Goal: Task Accomplishment & Management: Complete application form

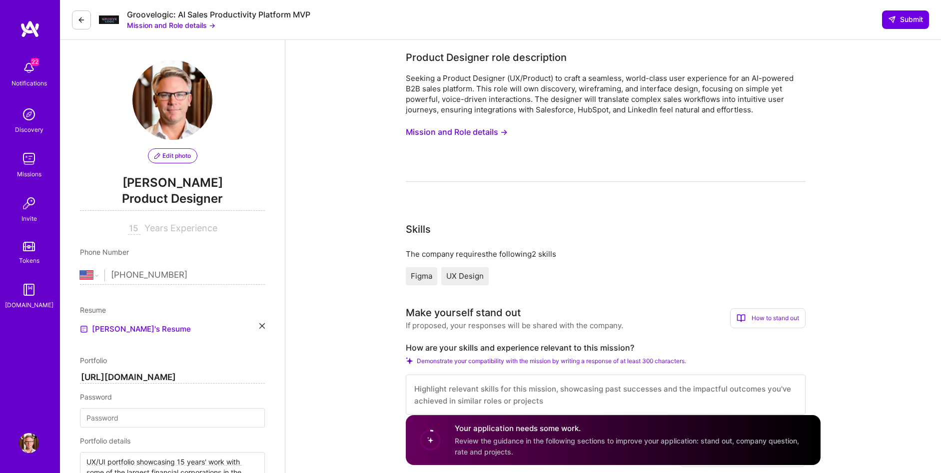
select select "US"
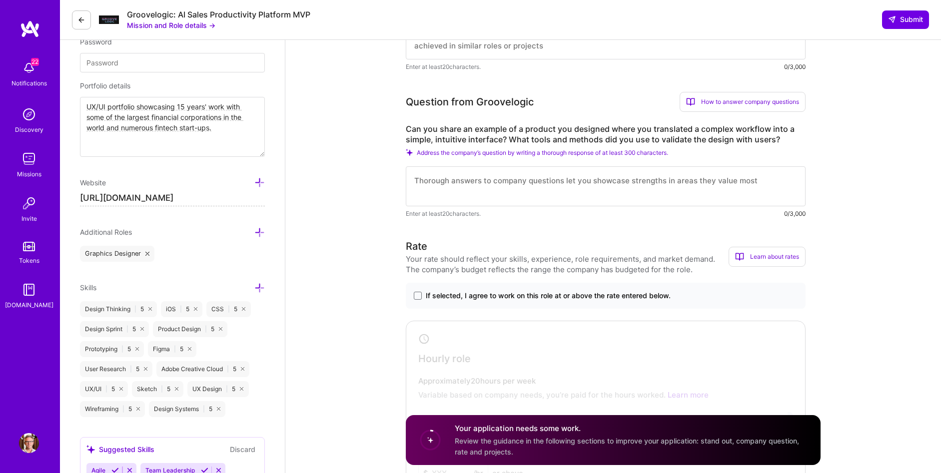
scroll to position [393, 0]
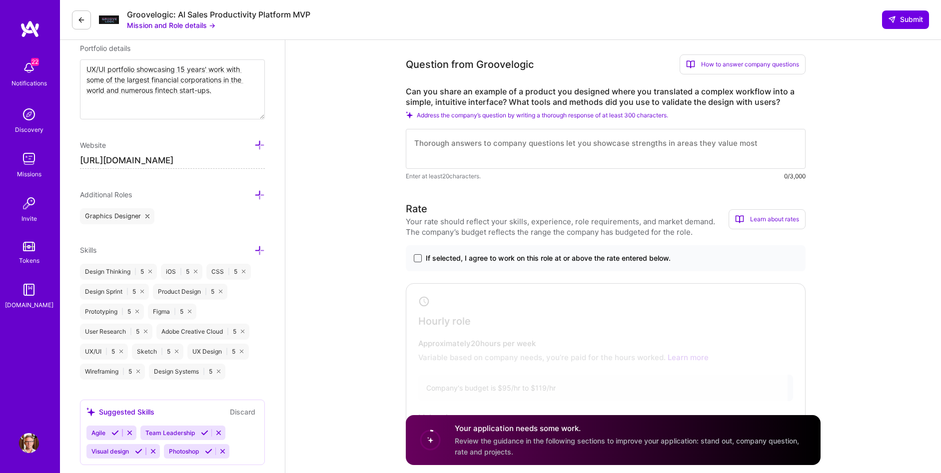
click at [417, 256] on span at bounding box center [418, 258] width 8 height 8
click at [0, 0] on input "If selected, I agree to work on this role at or above the rate entered below." at bounding box center [0, 0] width 0 height 0
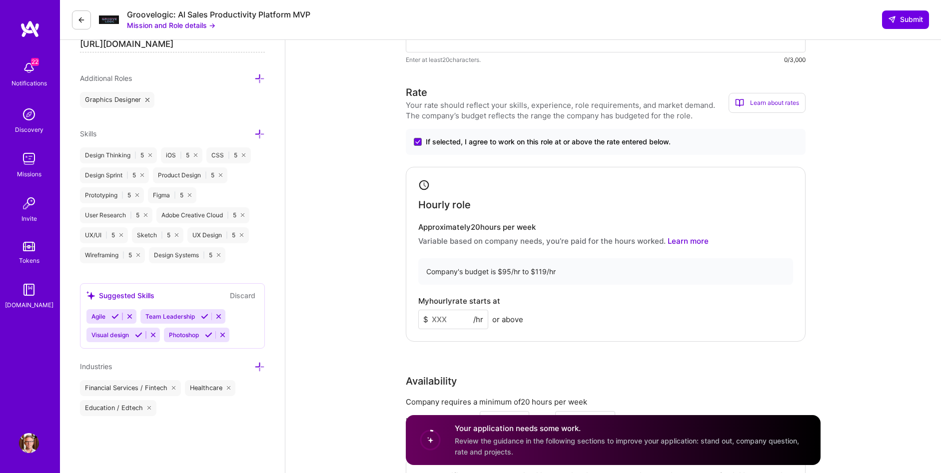
scroll to position [512, 0]
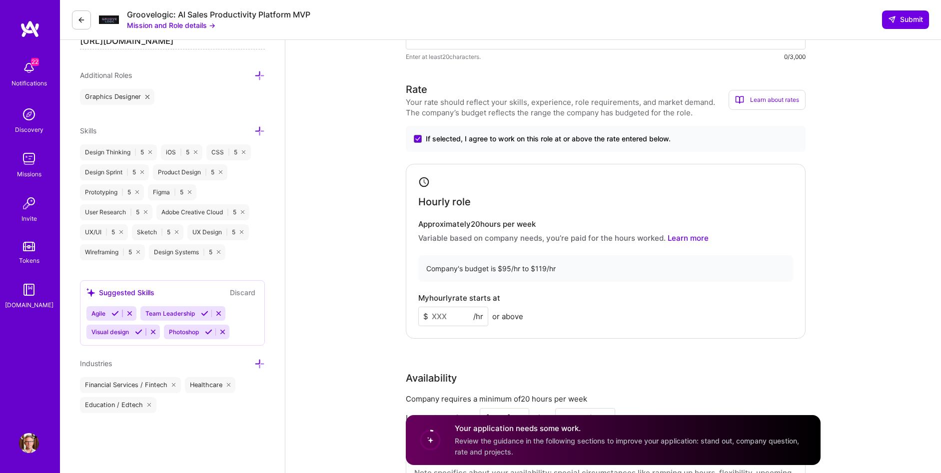
click at [450, 317] on input at bounding box center [453, 316] width 70 height 19
type input "110"
click at [333, 285] on div "Product Designer role description Seeking a Product Designer (UX/Product) to cr…" at bounding box center [613, 436] width 656 height 1816
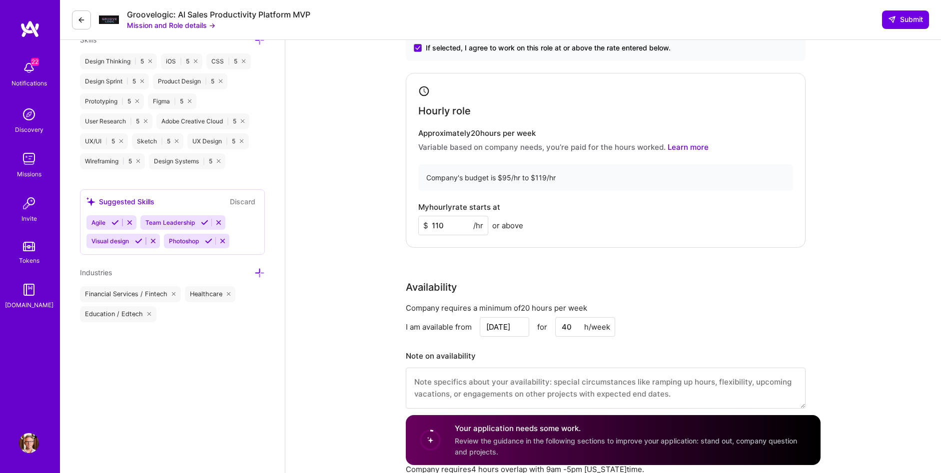
scroll to position [630, 0]
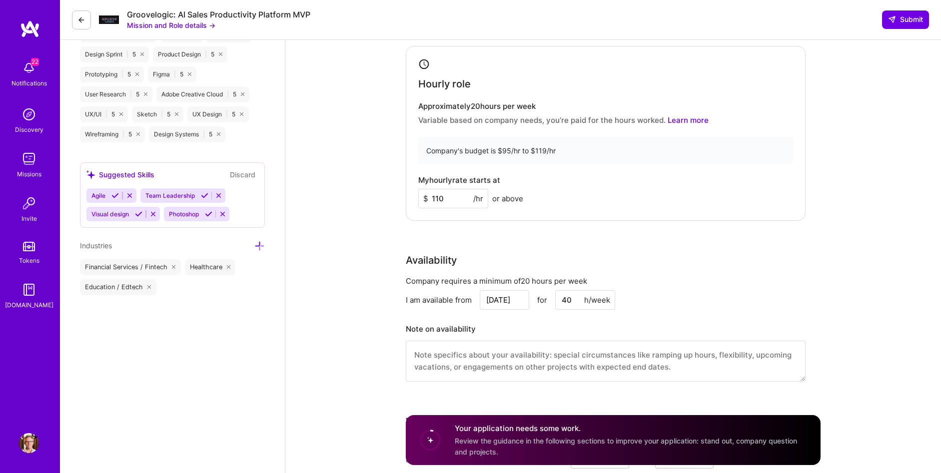
click at [344, 267] on div "Product Designer role description Seeking a Product Designer (UX/Product) to cr…" at bounding box center [613, 318] width 656 height 1816
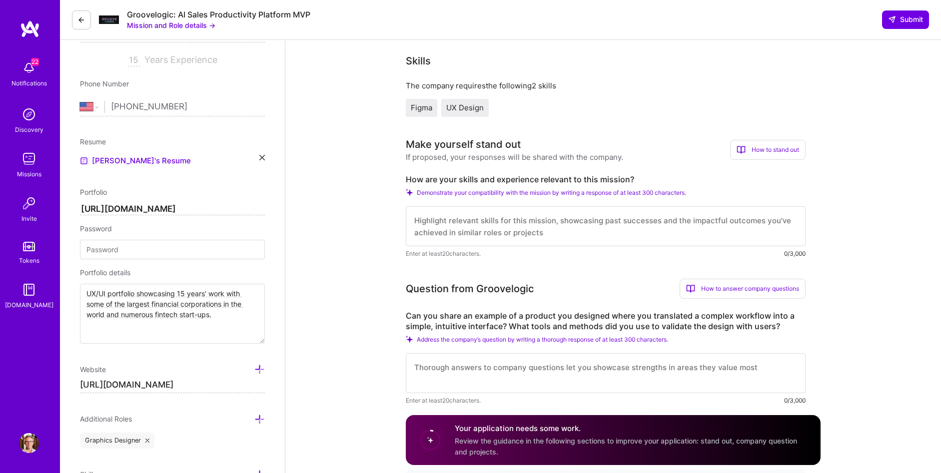
scroll to position [208, 0]
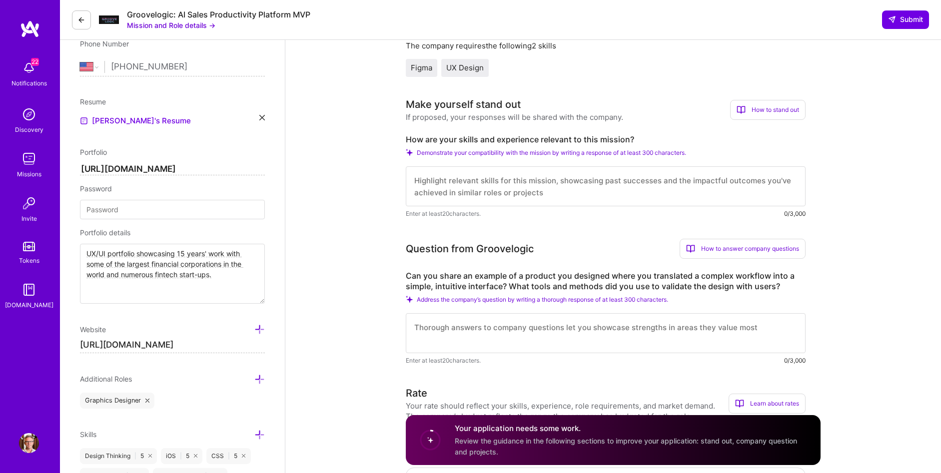
click at [482, 182] on textarea at bounding box center [606, 186] width 400 height 40
drag, startPoint x: 366, startPoint y: 202, endPoint x: 399, endPoint y: 194, distance: 33.9
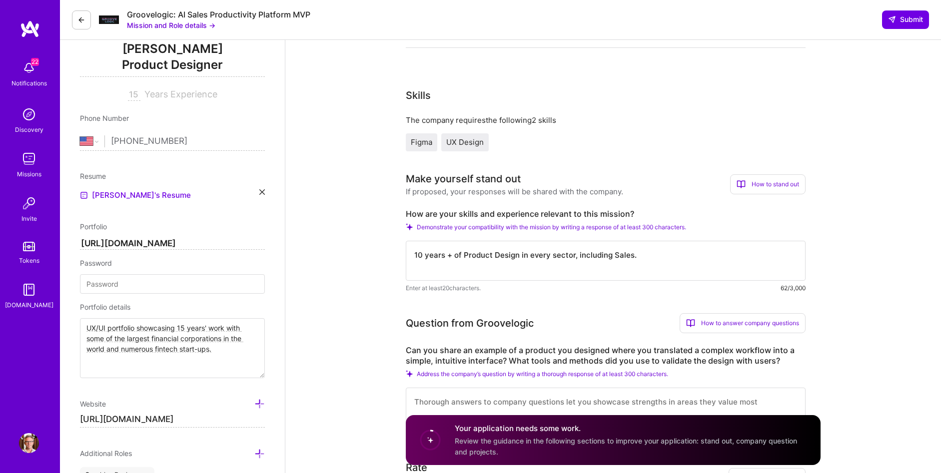
scroll to position [149, 0]
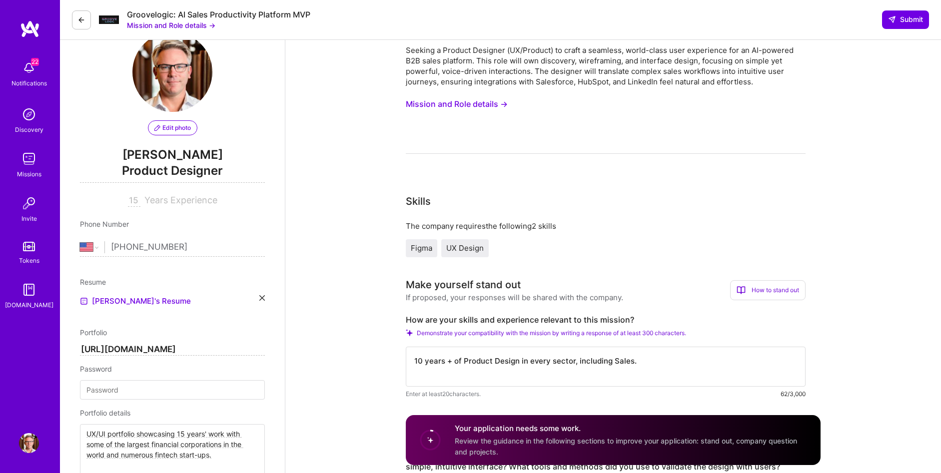
scroll to position [0, 0]
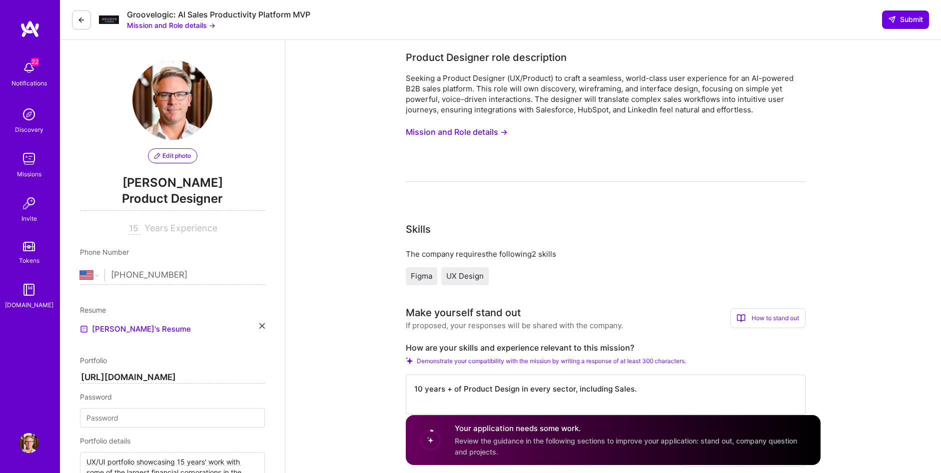
click at [467, 131] on button "Mission and Role details →" at bounding box center [457, 132] width 102 height 18
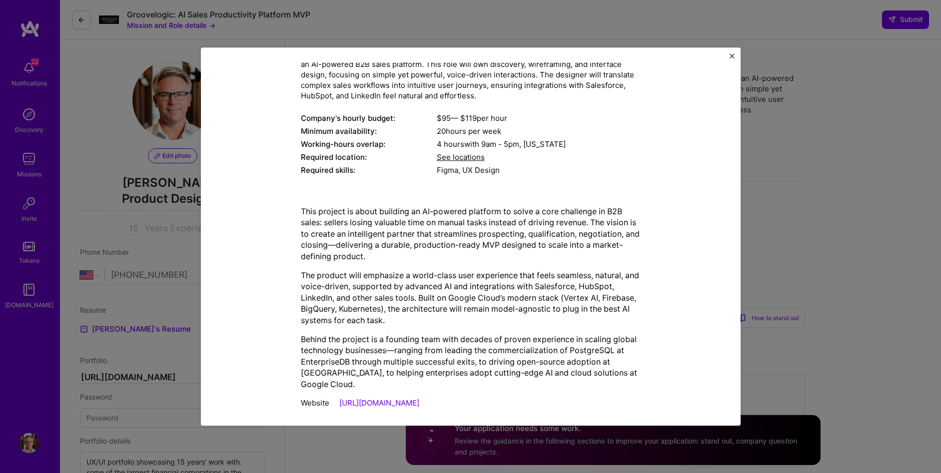
scroll to position [84, 0]
click at [731, 55] on img "Close" at bounding box center [731, 55] width 5 height 5
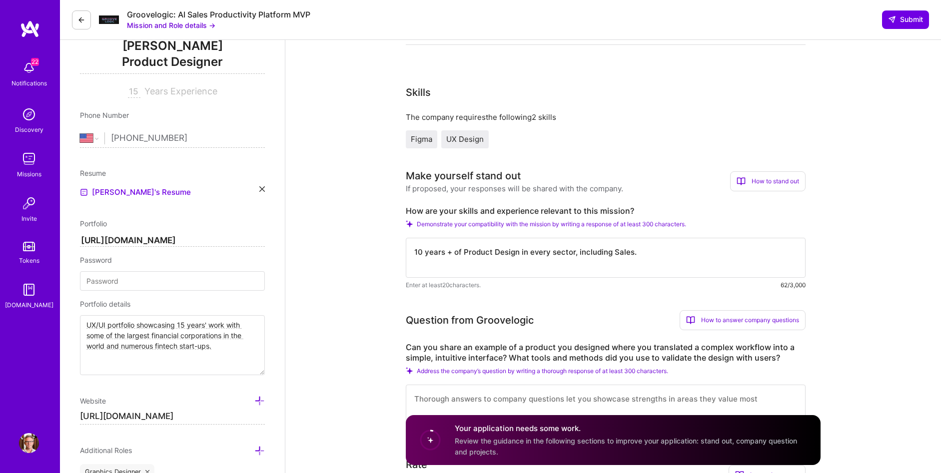
scroll to position [150, 0]
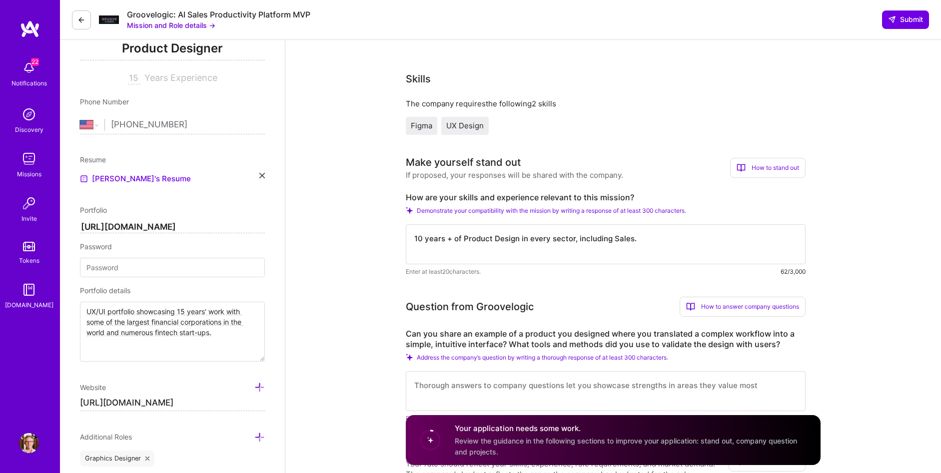
click at [573, 242] on textarea "10 years + of Product Design in every sector, including Sales." at bounding box center [606, 244] width 400 height 40
drag, startPoint x: 630, startPoint y: 239, endPoint x: 646, endPoint y: 241, distance: 15.6
click at [631, 239] on textarea "10 years + of Product Design in every sector, including Sales." at bounding box center [606, 244] width 400 height 40
click at [667, 239] on textarea "10 years + of Product Design in every sector, including Sales and AI." at bounding box center [606, 244] width 400 height 40
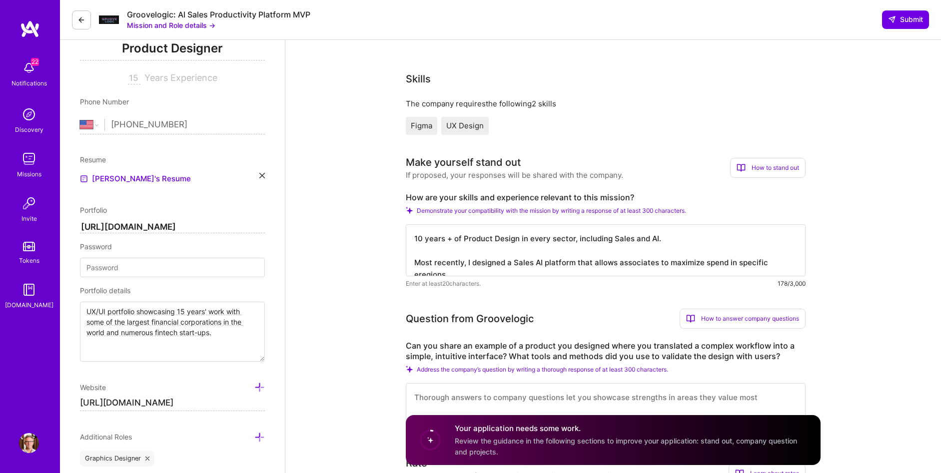
click at [774, 263] on textarea "10 years + of Product Design in every sector, including Sales and AI. Most rece…" at bounding box center [606, 250] width 400 height 52
click at [773, 262] on textarea "10 years + of Product Design in every sector, including Sales and AI. Most rece…" at bounding box center [606, 250] width 400 height 52
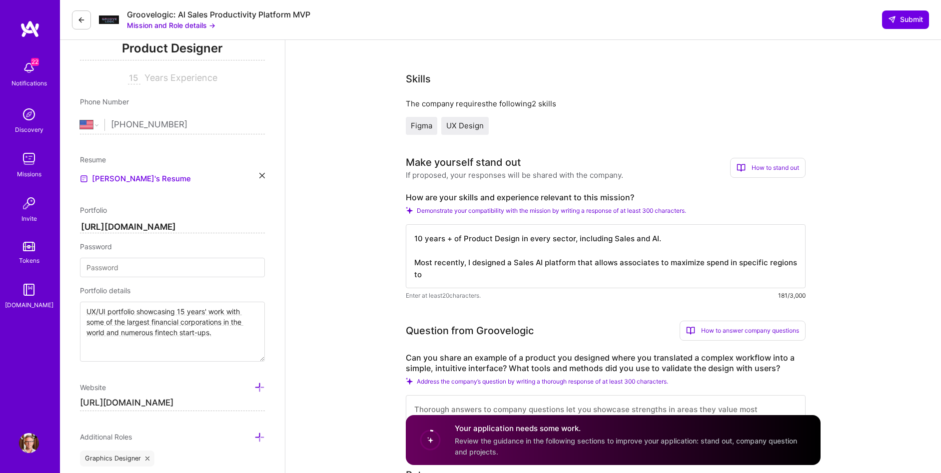
click at [417, 277] on textarea "10 years + of Product Design in every sector, including Sales and AI. Most rece…" at bounding box center [606, 256] width 400 height 64
click at [418, 277] on textarea "10 years + of Product Design in every sector, including Sales and AI. Most rece…" at bounding box center [606, 256] width 400 height 64
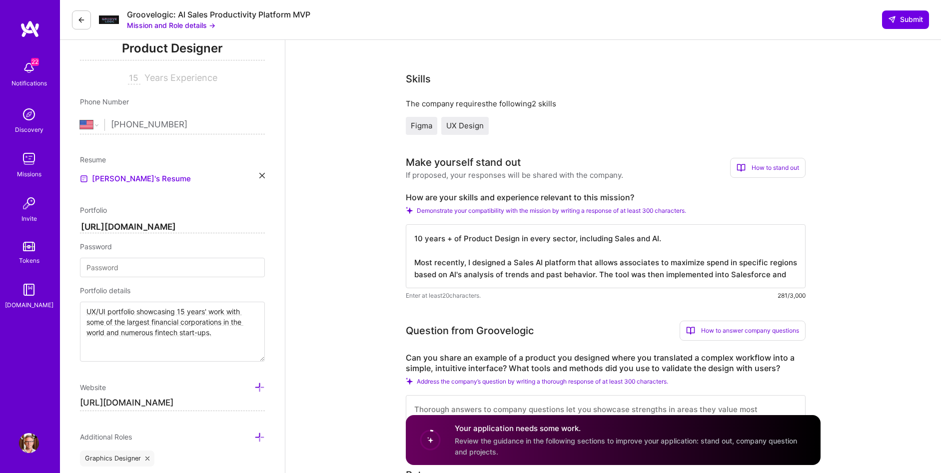
type textarea "10 years + of Product Design in every sector, including Sales and AI. Most rece…"
click at [183, 311] on textarea "UX/UI portfolio showcasing 15 years' work with some of the largest financial co…" at bounding box center [172, 332] width 185 height 60
click at [218, 332] on textarea "UX/UI portfolio showcasing 10 + years' work with some of the largest financial …" at bounding box center [172, 332] width 185 height 60
click at [167, 322] on textarea "UX/UI portfolio showcasing 10 + years' work with some of the largest financial …" at bounding box center [172, 332] width 185 height 60
click at [168, 323] on textarea "UX/UI portfolio showcasing 10 + years' work with some of the largest financial …" at bounding box center [172, 332] width 185 height 60
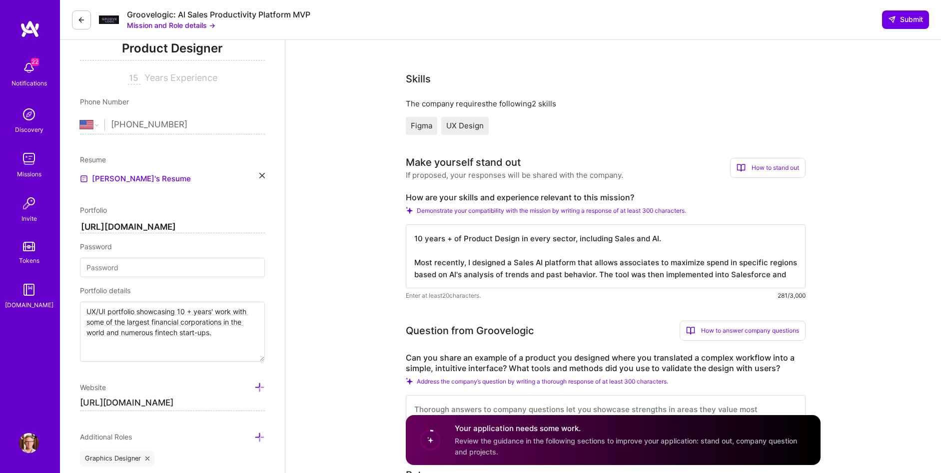
click at [168, 323] on textarea "UX/UI portfolio showcasing 10 + years' work with some of the largest financial …" at bounding box center [172, 332] width 185 height 60
click at [130, 333] on textarea "UX/UI portfolio showcasing 10 + years' work with some of the largest corporatio…" at bounding box center [172, 332] width 185 height 60
click at [163, 334] on textarea "UX/UI portfolio showcasing 10 + years' work with some of the largest corporatio…" at bounding box center [172, 332] width 185 height 60
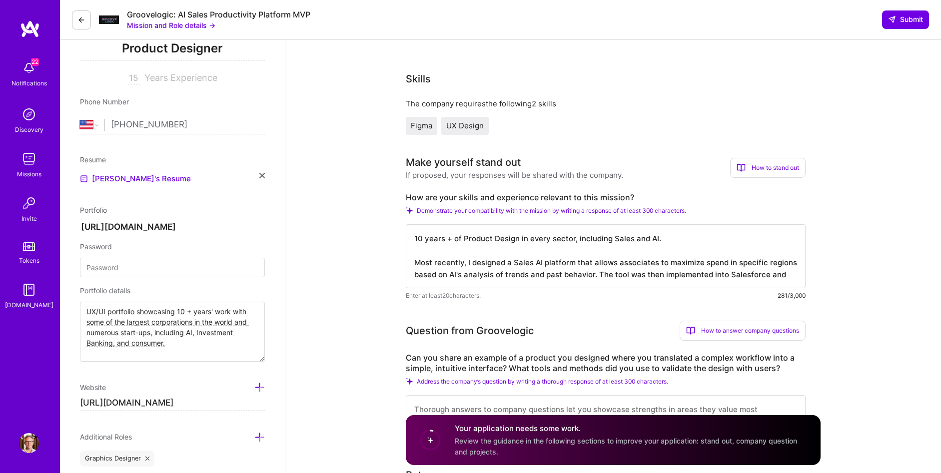
drag, startPoint x: 237, startPoint y: 322, endPoint x: 151, endPoint y: 328, distance: 86.1
click at [151, 328] on textarea "UX/UI portfolio showcasing 10 + years' work with some of the largest corporatio…" at bounding box center [172, 332] width 185 height 60
click at [153, 323] on textarea "UX/UI portfolio showcasing 10 + years' work with some of the largest corporatio…" at bounding box center [172, 332] width 185 height 60
click at [212, 322] on textarea "UX/UI portfolio showcasing 10 + years' work with some of the largest financial/…" at bounding box center [172, 332] width 185 height 60
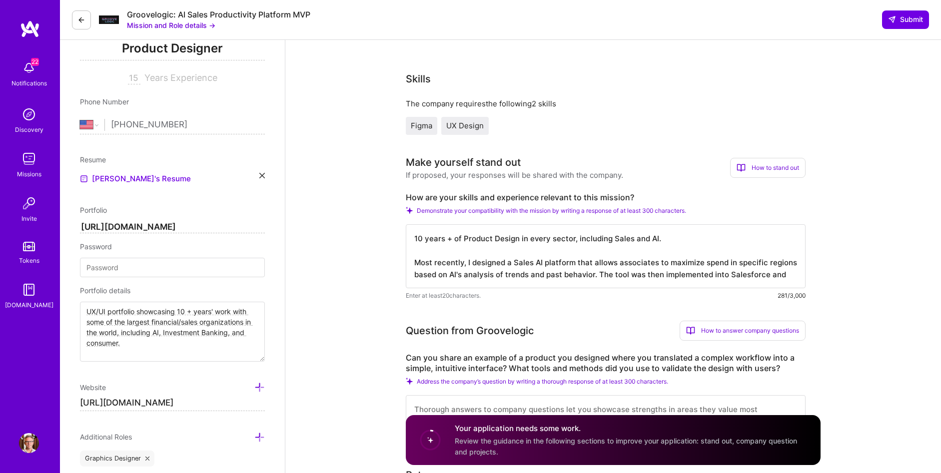
click at [129, 332] on textarea "UX/UI portfolio showcasing 10 + years' work with some of the largest financial/…" at bounding box center [172, 332] width 185 height 60
click at [129, 331] on textarea "UX/UI portfolio showcasing 10 + years' work with some of the largest financial/…" at bounding box center [172, 332] width 185 height 60
click at [131, 331] on textarea "UX/UI portfolio showcasing 10 + years' work with some of the largest financial/…" at bounding box center [172, 332] width 185 height 60
click at [144, 343] on textarea "UX/UI portfolio showcasing 10 + years' work with some of the largest financial/…" at bounding box center [172, 332] width 185 height 60
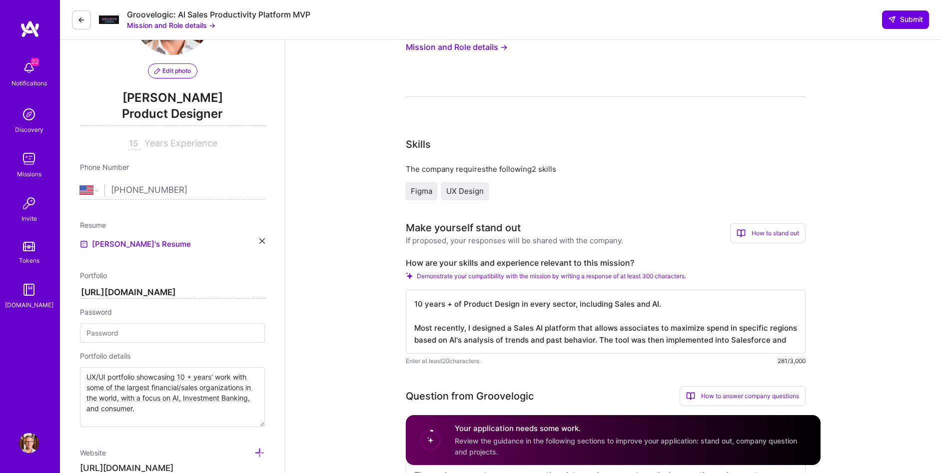
scroll to position [83, 0]
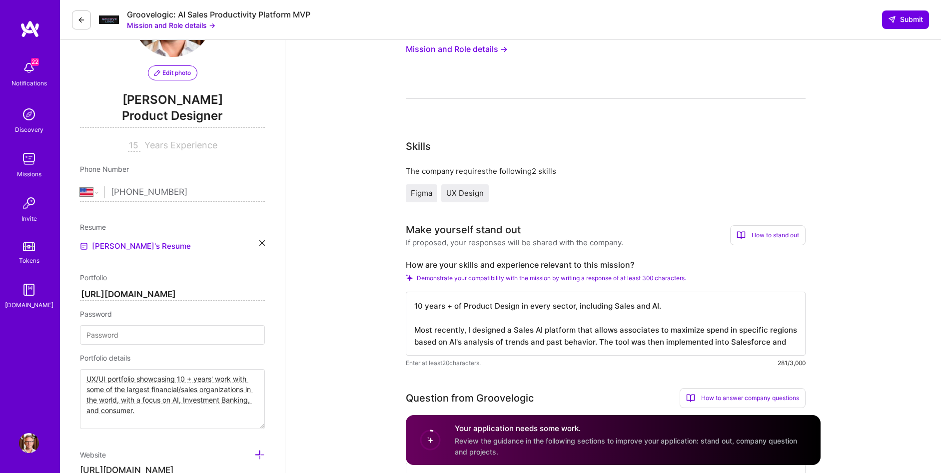
type textarea "UX/UI portfolio showcasing 10 + years' work with some of the largest financial/…"
drag, startPoint x: 436, startPoint y: 318, endPoint x: 445, endPoint y: 313, distance: 10.5
click at [437, 318] on textarea "10 years + of Product Design in every sector, including Sales and AI. Most rece…" at bounding box center [606, 324] width 400 height 64
click at [445, 308] on textarea "10 years + of Product Design in every sector, including Sales and AI. Most rece…" at bounding box center [606, 324] width 400 height 64
click at [510, 305] on textarea "10 years+ of Product Design in every sector, including Sales and AI. Most recen…" at bounding box center [606, 324] width 400 height 64
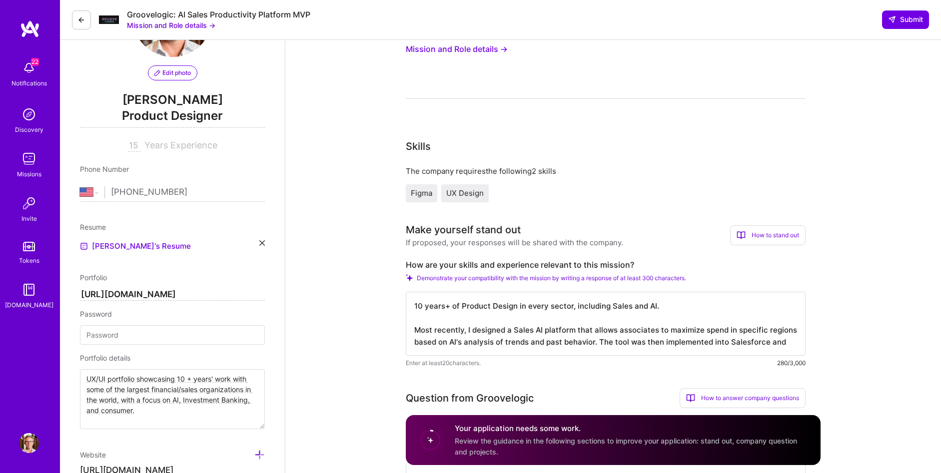
click at [510, 305] on textarea "10 years+ of Product Design in every sector, including Sales and AI. Most recen…" at bounding box center [606, 324] width 400 height 64
click at [470, 320] on textarea "10 years+ of Product Design in every sector, including Sales and AI. Most recen…" at bounding box center [606, 324] width 400 height 64
click at [431, 317] on textarea "10 years+ of Product Design in every sector, including Sales and AI. Most recen…" at bounding box center [606, 324] width 400 height 64
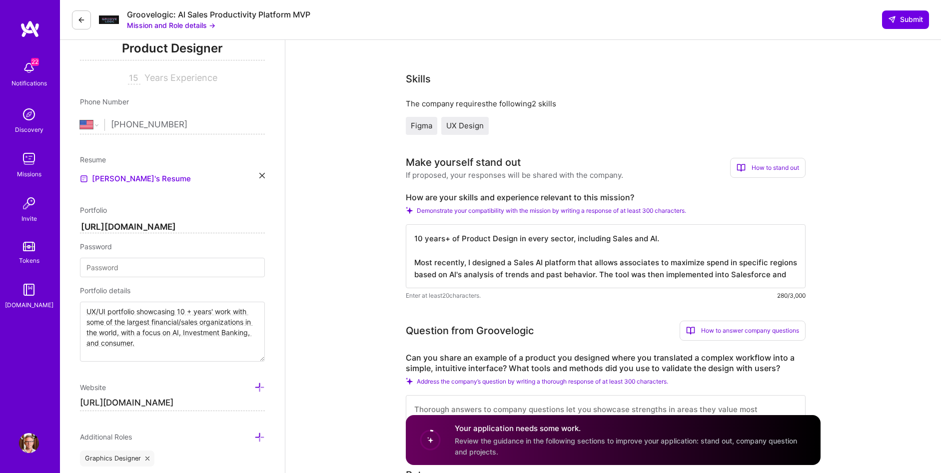
scroll to position [141, 0]
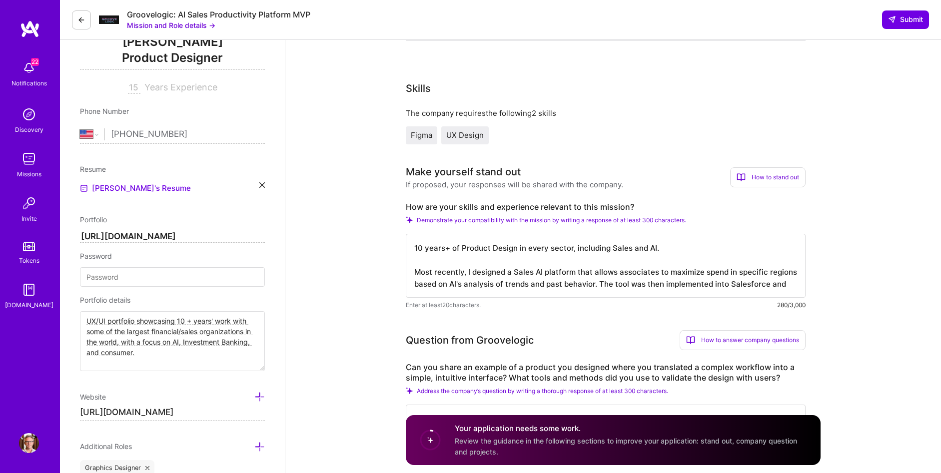
click at [502, 248] on textarea "10 years+ of Product Design in every sector, including Sales and AI. Most recen…" at bounding box center [606, 266] width 400 height 64
click at [485, 261] on textarea "10 years+ of Product Design in every sector, including Sales and AI. Most recen…" at bounding box center [606, 266] width 400 height 64
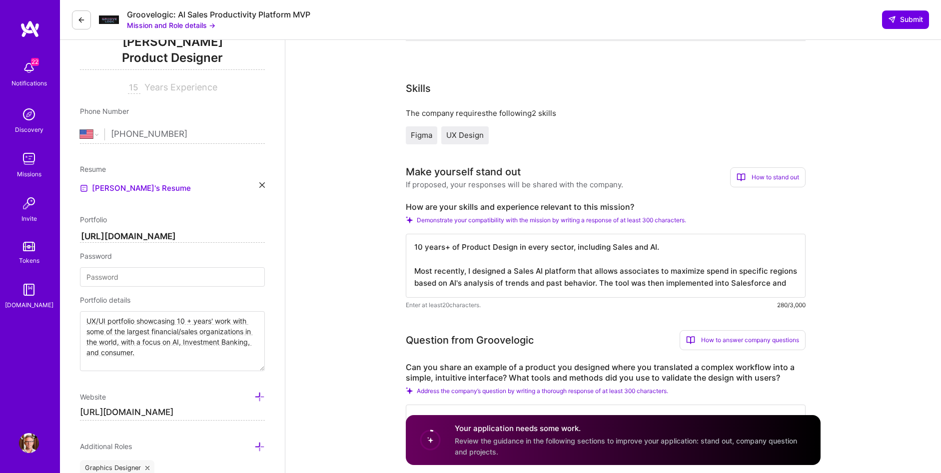
click at [785, 282] on textarea "10 years+ of Product Design in every sector, including Sales and AI. Most recen…" at bounding box center [606, 266] width 400 height 64
click at [784, 282] on textarea "10 years+ of Product Design in every sector, including Sales and AI. Most recen…" at bounding box center [606, 266] width 400 height 64
click at [781, 284] on textarea "10 years+ of Product Design in every sector, including Sales and AI. Most recen…" at bounding box center [606, 266] width 400 height 64
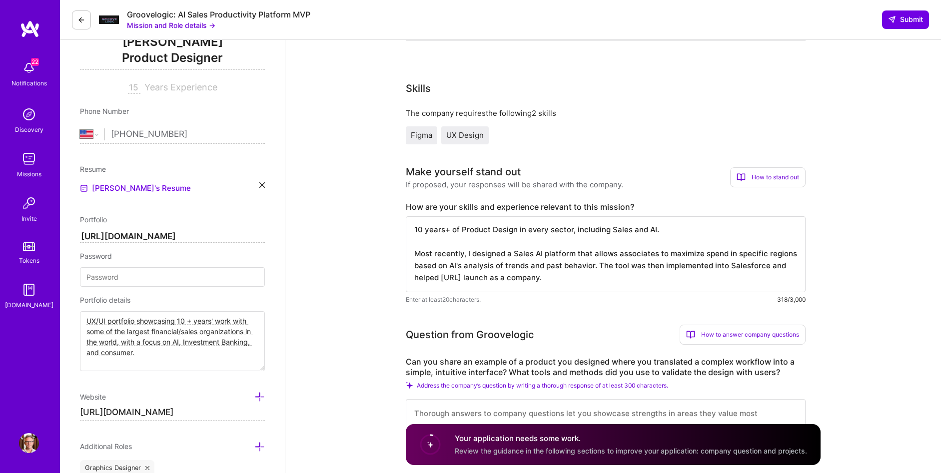
click at [553, 252] on textarea "10 years+ of Product Design in every sector, including Sales and AI. Most recen…" at bounding box center [606, 254] width 400 height 76
click at [594, 266] on textarea "10 years+ of Product Design in every sector, including Sales and AI. Most recen…" at bounding box center [606, 254] width 400 height 76
click at [599, 266] on textarea "10 years+ of Product Design in every sector, including Sales and AI. Most recen…" at bounding box center [606, 254] width 400 height 76
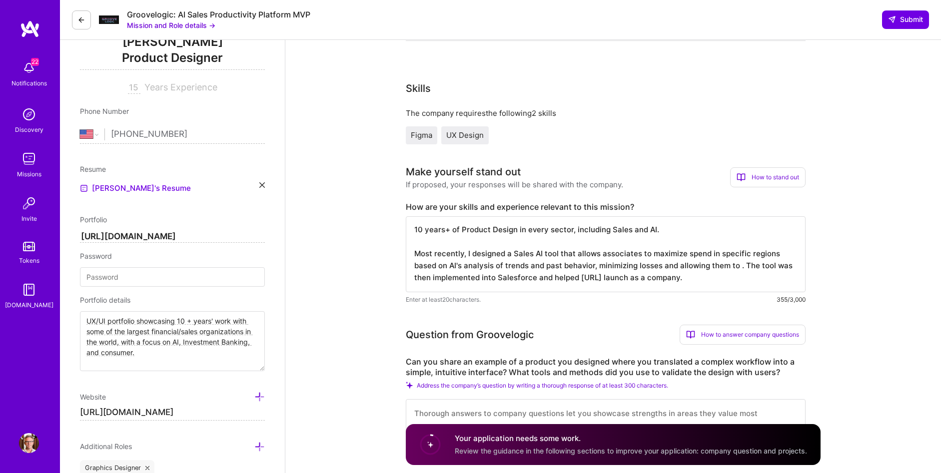
click at [739, 267] on textarea "10 years+ of Product Design in every sector, including Sales and AI. Most recen…" at bounding box center [606, 254] width 400 height 76
click at [455, 278] on textarea "10 years+ of Product Design in every sector, including Sales and AI. Most recen…" at bounding box center [606, 254] width 400 height 76
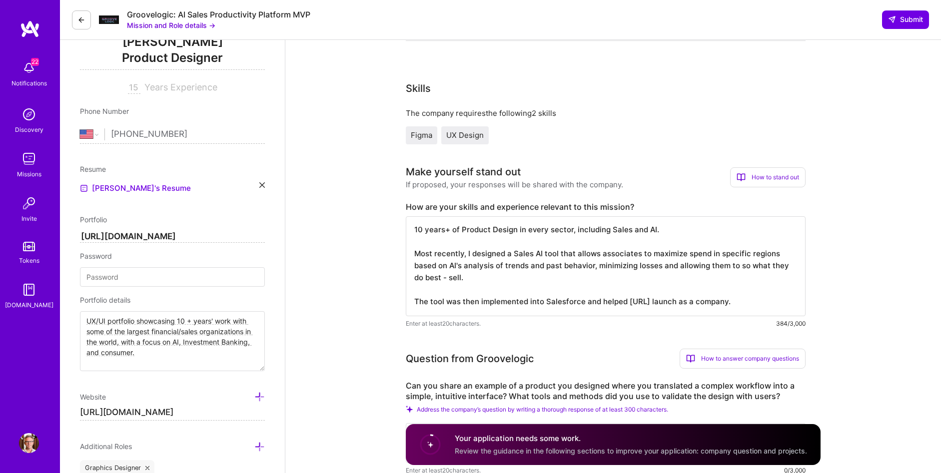
drag, startPoint x: 663, startPoint y: 302, endPoint x: 779, endPoint y: 302, distance: 115.9
click at [779, 302] on textarea "10 years+ of Product Design in every sector, including Sales and AI. Most recen…" at bounding box center [606, 266] width 400 height 100
drag, startPoint x: 584, startPoint y: 304, endPoint x: 788, endPoint y: 298, distance: 204.4
click at [798, 300] on textarea "10 years+ of Product Design in every sector, including Sales and AI. Most recen…" at bounding box center [606, 266] width 400 height 100
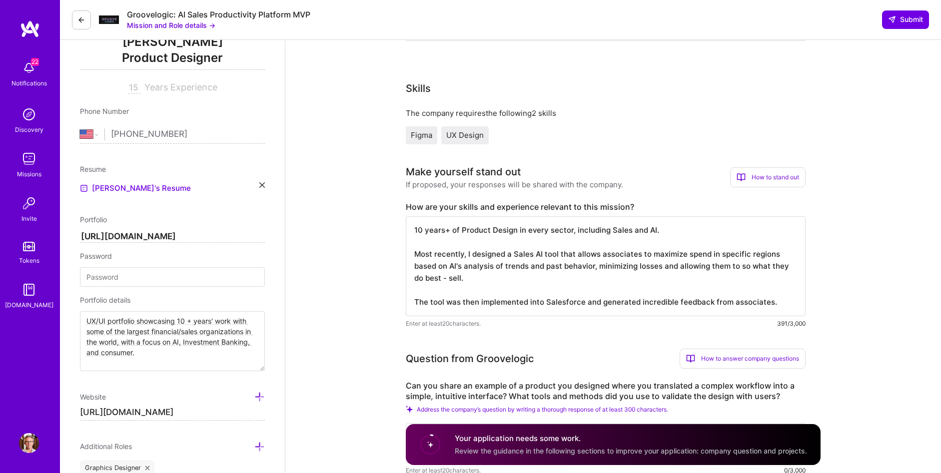
click at [536, 245] on textarea "10 years+ of Product Design in every sector, including Sales and AI. Most recen…" at bounding box center [606, 266] width 400 height 100
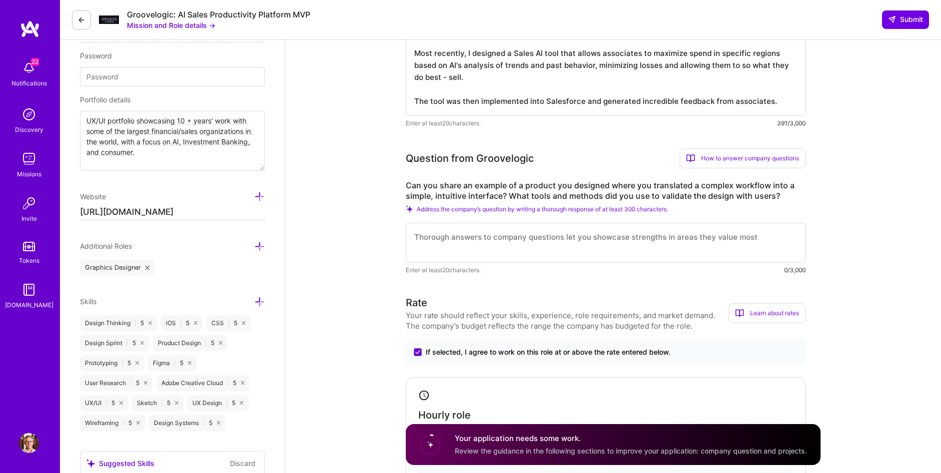
scroll to position [341, 0]
type textarea "10 years+ of Product Design in every sector, including Sales and AI. Most recen…"
click at [534, 245] on textarea at bounding box center [606, 243] width 400 height 40
paste textarea "Problem In finance, when a trade goes awry, there's a team of people ready to f…"
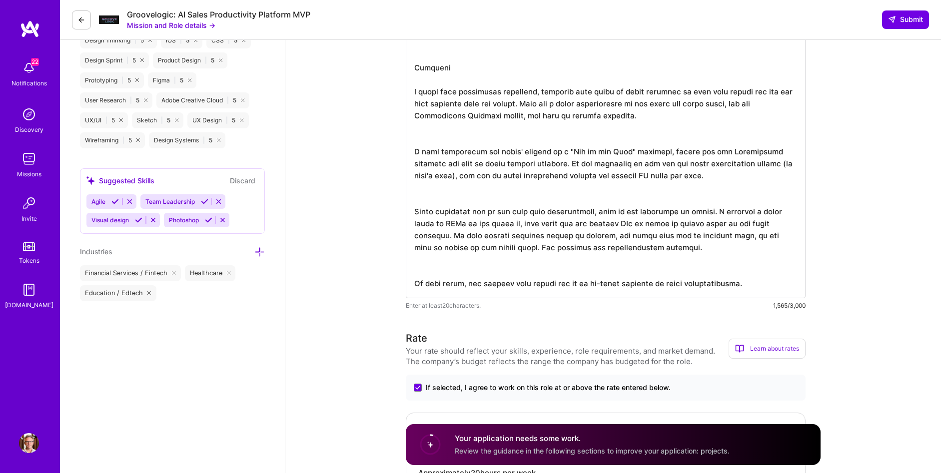
scroll to position [0, 0]
click at [626, 247] on textarea at bounding box center [606, 111] width 400 height 376
click at [499, 262] on textarea at bounding box center [606, 111] width 400 height 376
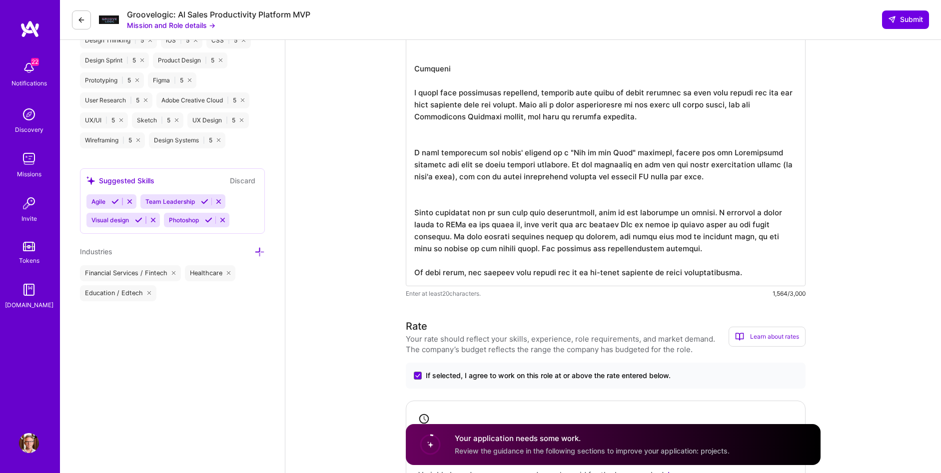
click at [420, 257] on textarea at bounding box center [606, 105] width 400 height 364
click at [431, 202] on textarea at bounding box center [606, 105] width 400 height 364
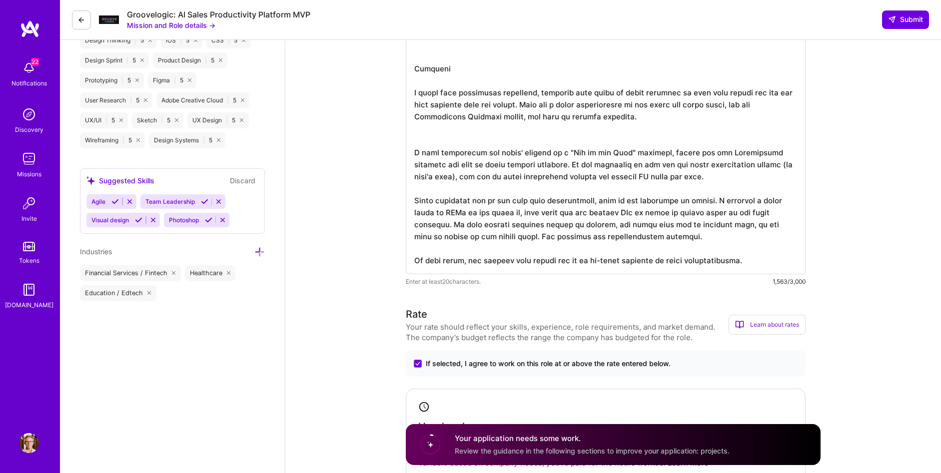
click at [435, 139] on textarea at bounding box center [606, 99] width 400 height 352
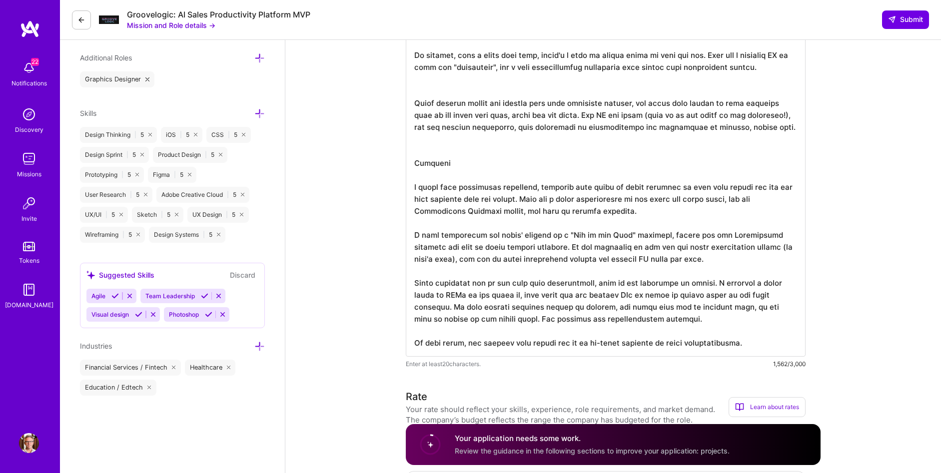
scroll to position [529, 0]
click at [431, 149] on textarea at bounding box center [606, 187] width 400 height 340
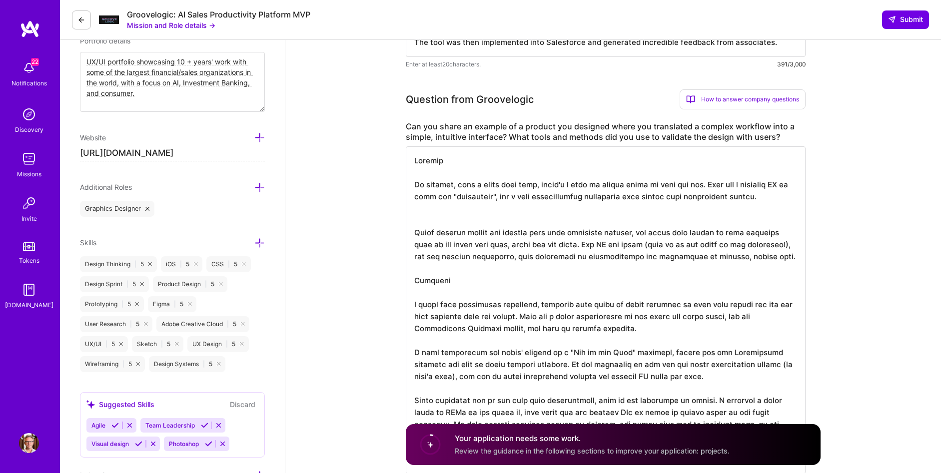
scroll to position [400, 0]
click at [425, 218] on textarea at bounding box center [606, 311] width 400 height 328
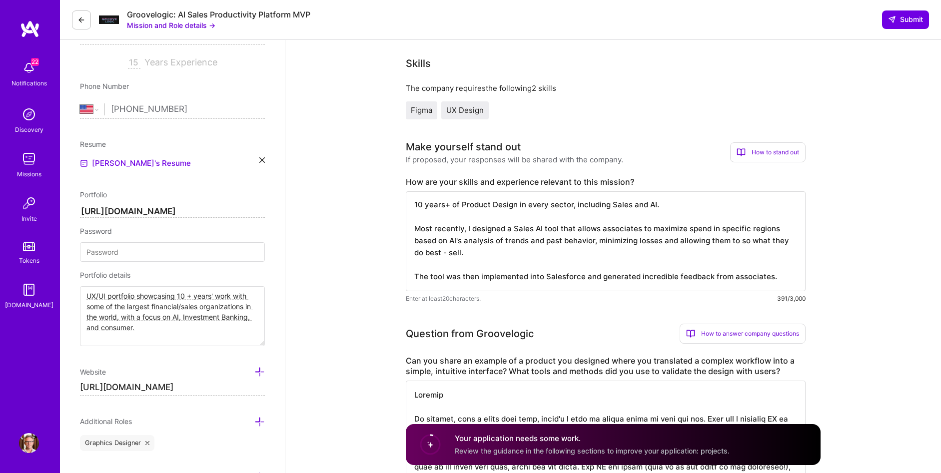
scroll to position [162, 0]
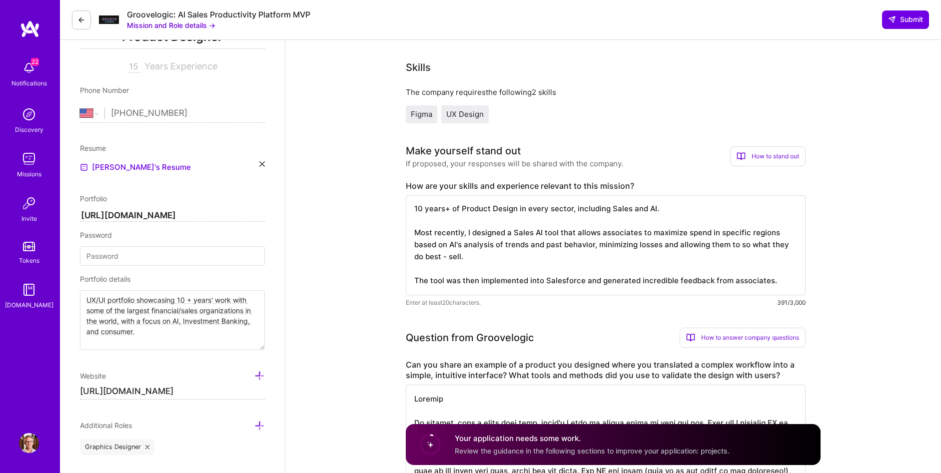
type textarea "Problem In finance, when a trade goes awry, there's a team of people ready to f…"
click at [753, 281] on textarea "10 years+ of Product Design in every sector, including Sales and AI. Most recen…" at bounding box center [606, 245] width 400 height 100
click at [775, 280] on textarea "10 years+ of Product Design in every sector, including Sales and AI. Most recen…" at bounding box center [606, 245] width 400 height 100
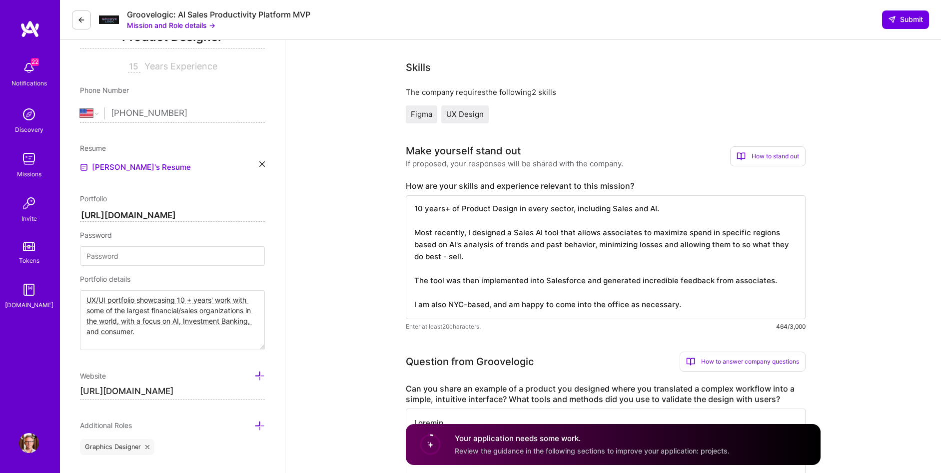
click at [461, 209] on textarea "10 years+ of Product Design in every sector, including Sales and AI. Most recen…" at bounding box center [606, 257] width 400 height 124
drag, startPoint x: 460, startPoint y: 210, endPoint x: 519, endPoint y: 211, distance: 58.5
click at [519, 211] on textarea "10 years+ of award-winning Product Design in every sector, including Sales and …" at bounding box center [606, 257] width 400 height 124
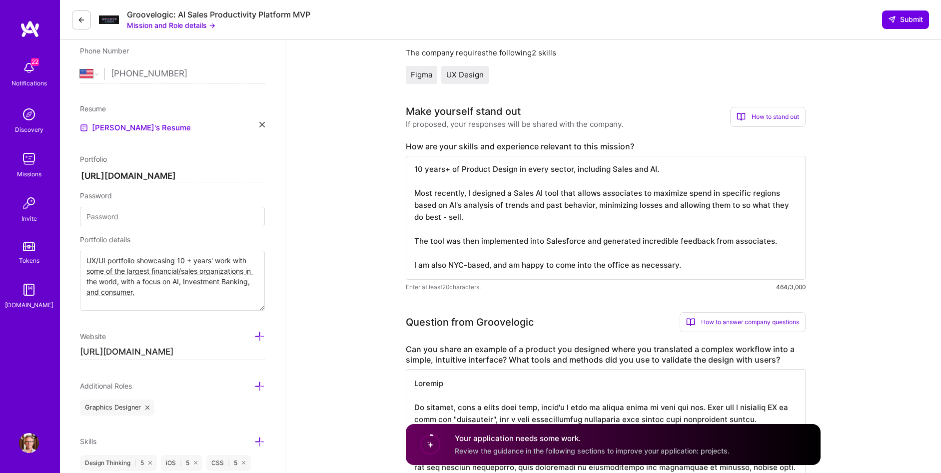
scroll to position [202, 0]
click at [772, 242] on textarea "10 years+ of Product Design in every sector, including Sales and AI. Most recen…" at bounding box center [606, 217] width 400 height 124
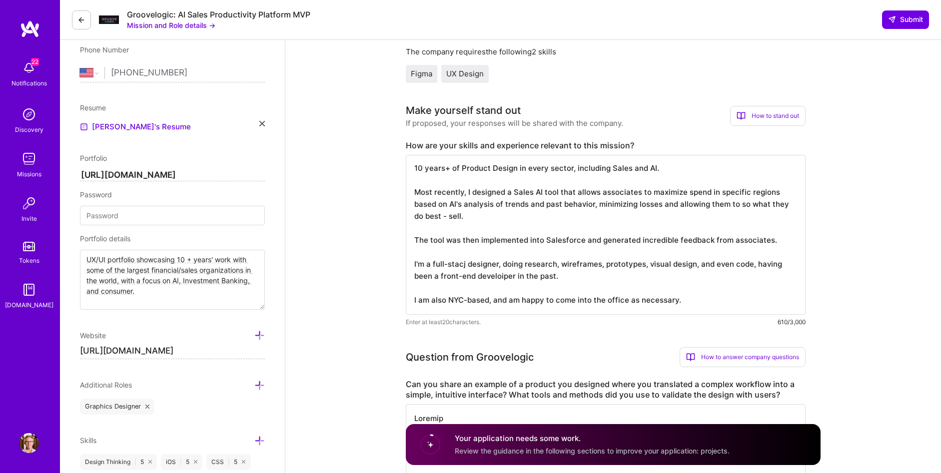
click at [461, 264] on textarea "10 years+ of Product Design in every sector, including Sales and AI. Most recen…" at bounding box center [606, 235] width 400 height 160
click at [563, 276] on textarea "10 years+ of Product Design in every sector, including Sales and AI. Most recen…" at bounding box center [606, 235] width 400 height 160
click at [525, 264] on textarea "10 years+ of Product Design in every sector, including Sales and AI. Most recen…" at bounding box center [606, 235] width 400 height 160
click at [504, 278] on textarea "10 years+ of Product Design in every sector, including Sales and AI. Most recen…" at bounding box center [606, 235] width 400 height 160
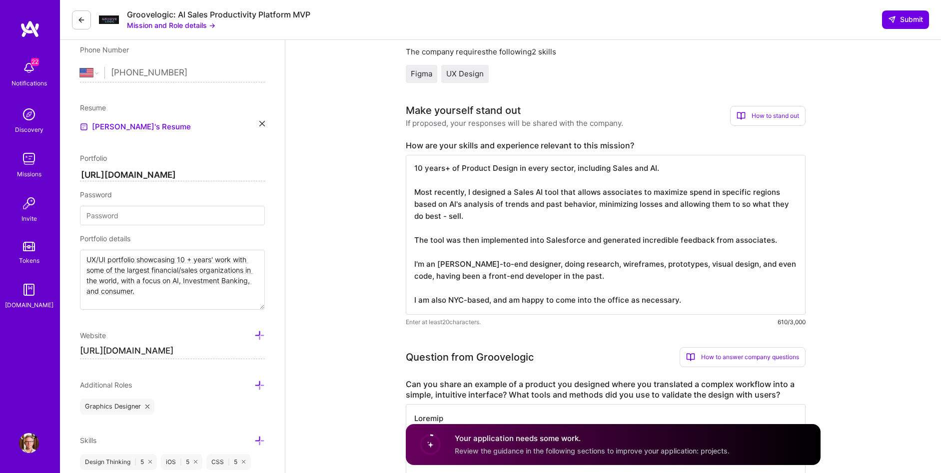
click at [554, 277] on textarea "10 years+ of Product Design in every sector, including Sales and AI. Most recen…" at bounding box center [606, 235] width 400 height 160
paste textarea "MetLife, ESPN, Discovery Channel, Cisco, Red Bull, Fitch Ratings, Siemens, Citi…"
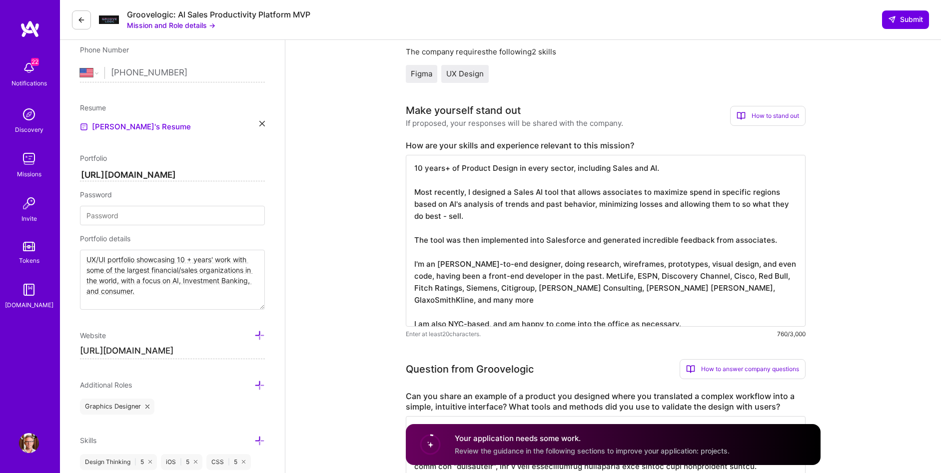
click at [558, 276] on textarea "10 years+ of Product Design in every sector, including Sales and AI. Most recen…" at bounding box center [606, 241] width 400 height 172
click at [519, 302] on textarea "10 years+ of Product Design in every sector, including Sales and AI. Most recen…" at bounding box center [606, 241] width 400 height 172
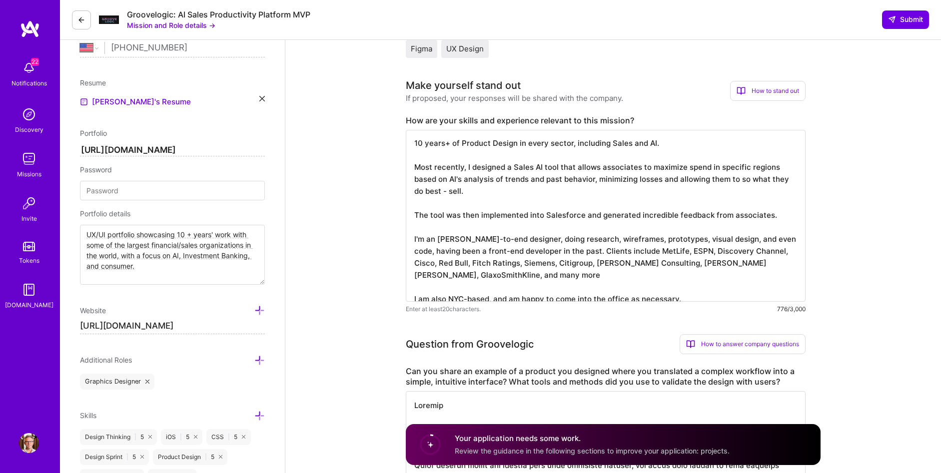
click at [776, 264] on textarea "10 years+ of Product Design in every sector, including Sales and AI. Most recen…" at bounding box center [606, 216] width 400 height 172
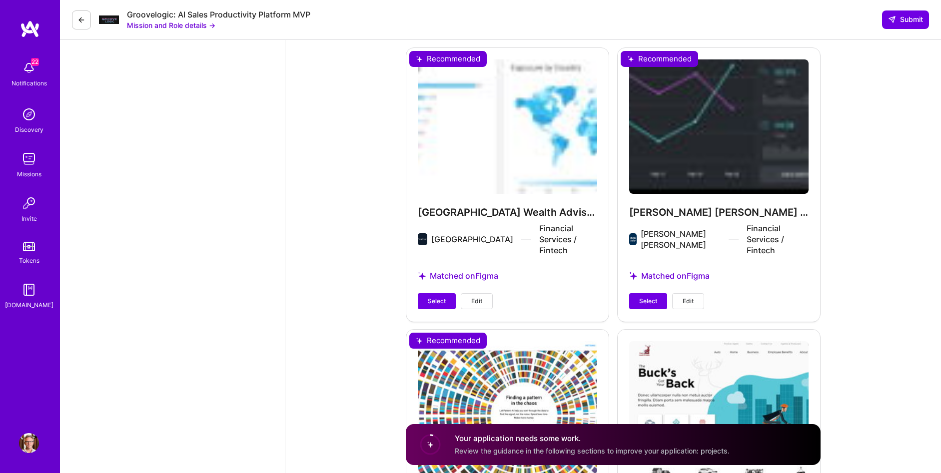
scroll to position [1735, 0]
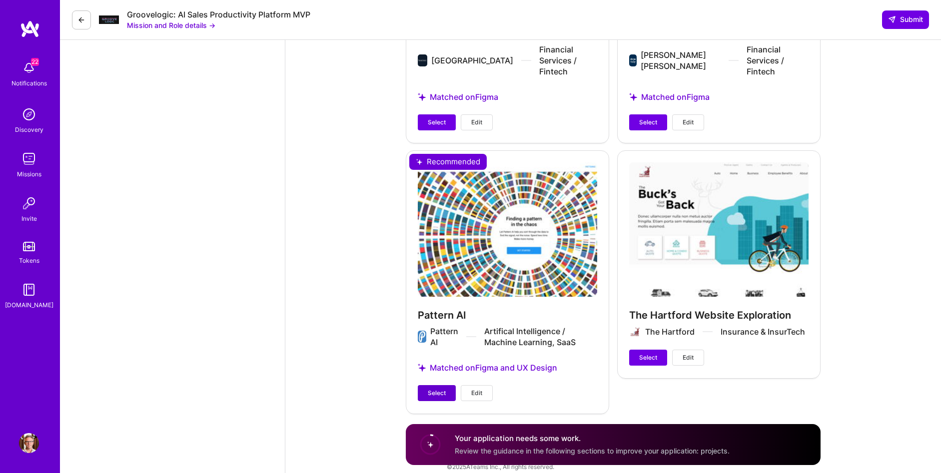
type textarea "10 years+ of Product Design in every sector, including Sales and AI. Most recen…"
click at [440, 389] on span "Select" at bounding box center [437, 393] width 18 height 9
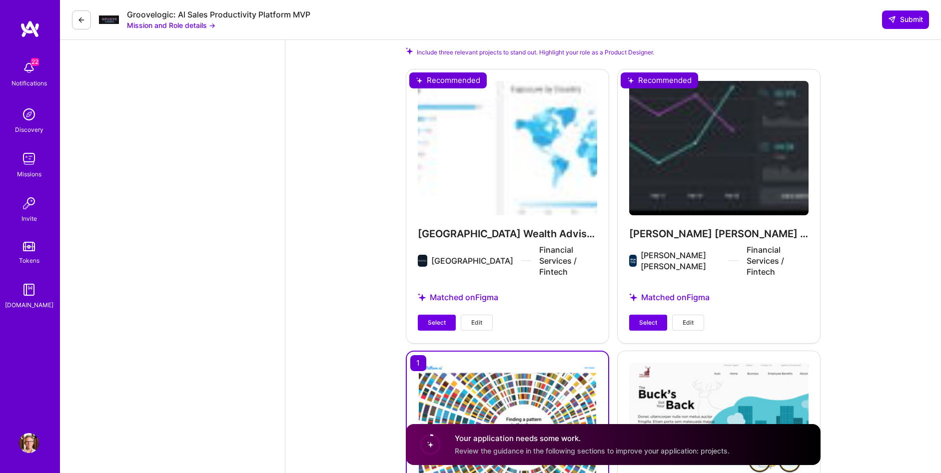
scroll to position [1519, 0]
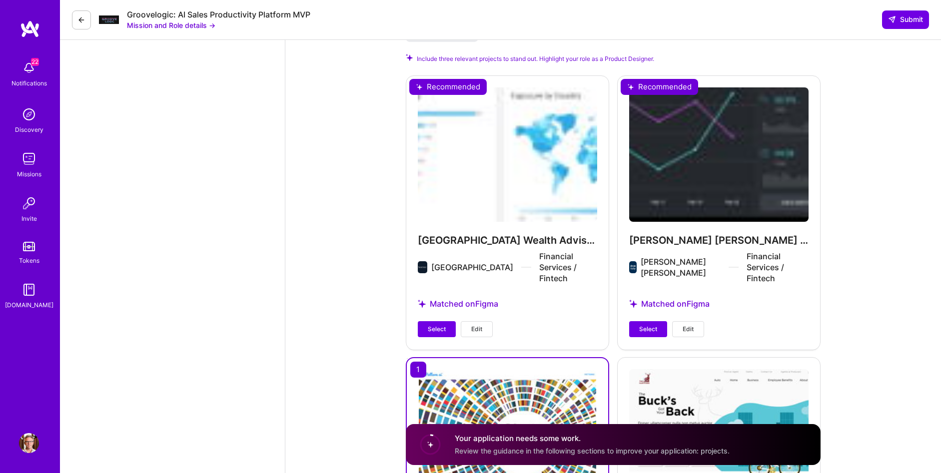
drag, startPoint x: 645, startPoint y: 315, endPoint x: 522, endPoint y: 307, distance: 123.2
click at [645, 325] on span "Select" at bounding box center [648, 329] width 18 height 9
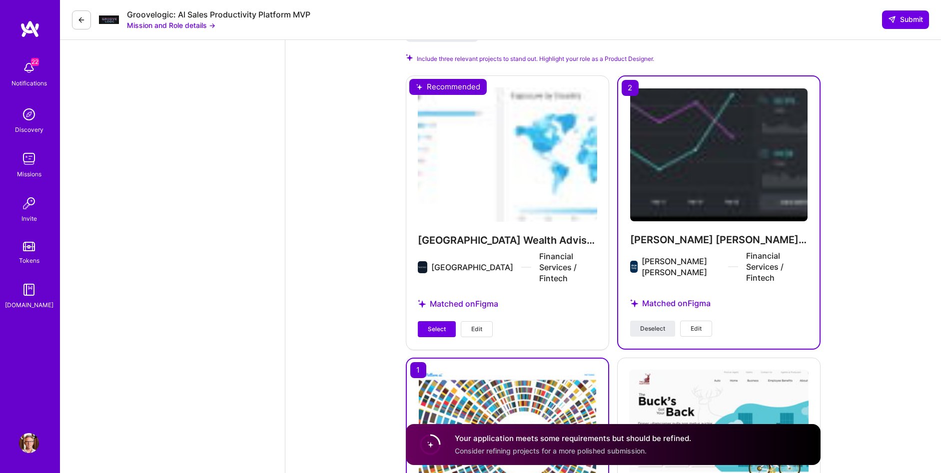
drag, startPoint x: 429, startPoint y: 316, endPoint x: 381, endPoint y: 271, distance: 66.1
click at [429, 325] on span "Select" at bounding box center [437, 329] width 18 height 9
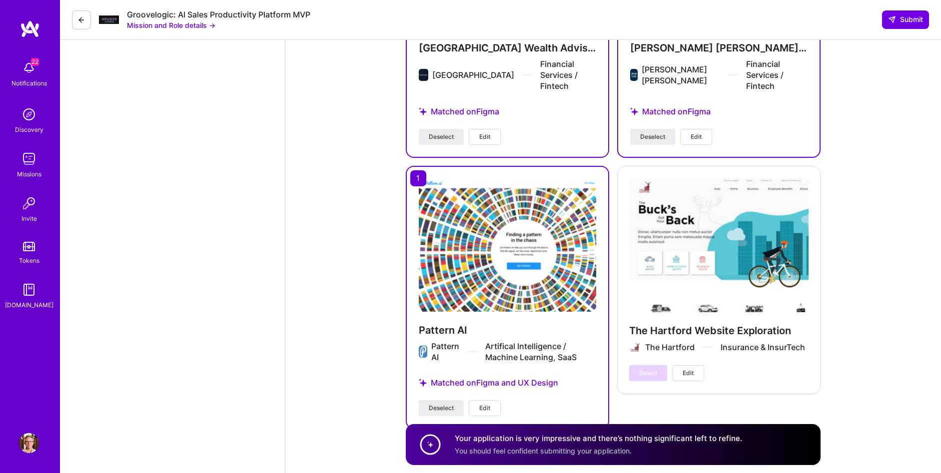
scroll to position [1727, 0]
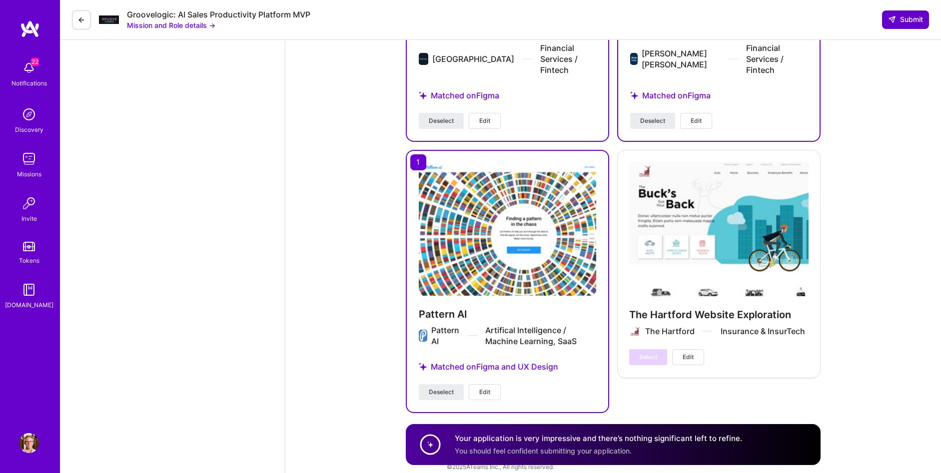
click at [912, 18] on span "Submit" at bounding box center [905, 19] width 35 height 10
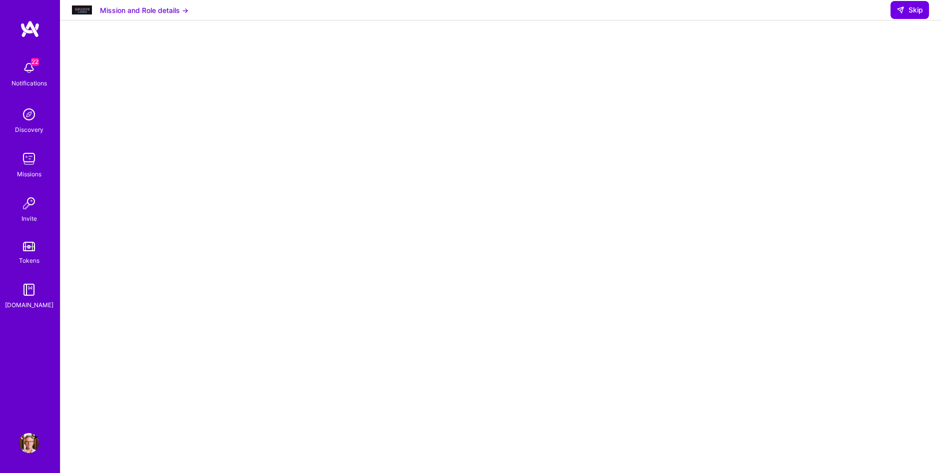
click at [161, 15] on button "Mission and Role details →" at bounding box center [144, 10] width 88 height 10
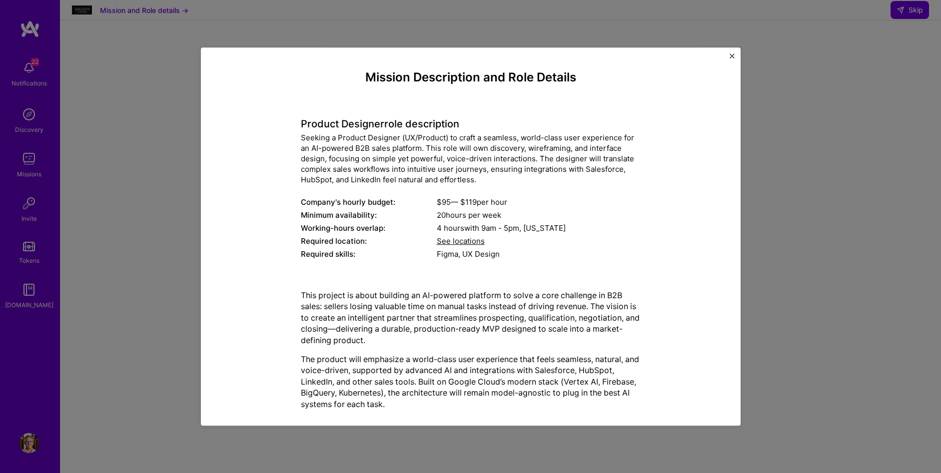
drag, startPoint x: 730, startPoint y: 54, endPoint x: 602, endPoint y: 42, distance: 129.5
click at [730, 54] on img "Close" at bounding box center [731, 55] width 5 height 5
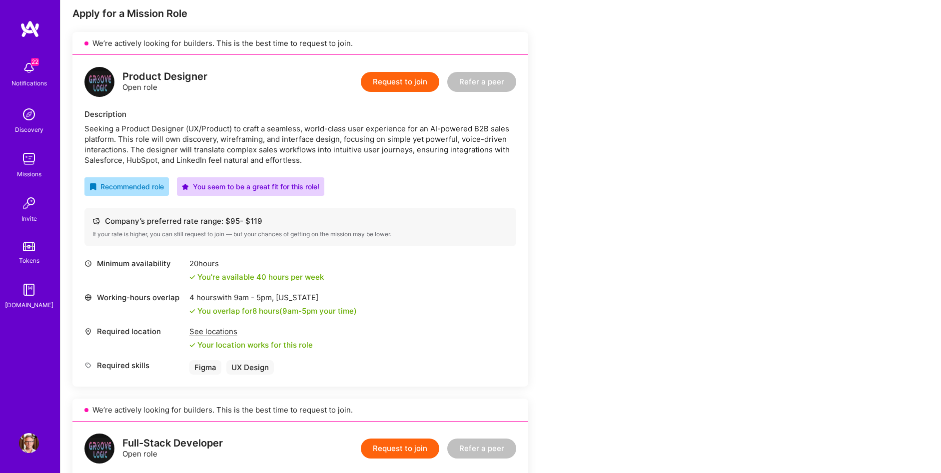
scroll to position [206, 0]
